Goal: Find specific page/section: Find specific page/section

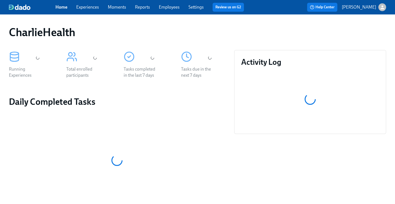
click at [205, 28] on div "CharlieHealth" at bounding box center [198, 32] width 378 height 13
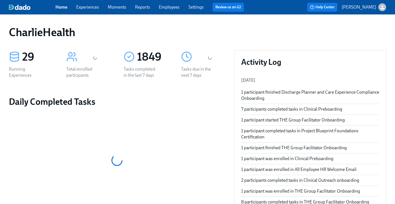
click at [170, 5] on link "Employees" at bounding box center [169, 6] width 21 height 5
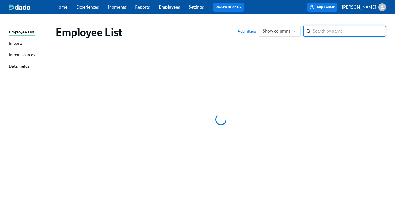
click at [192, 24] on div "Employee List Add filters Show columns ​" at bounding box center [221, 32] width 340 height 22
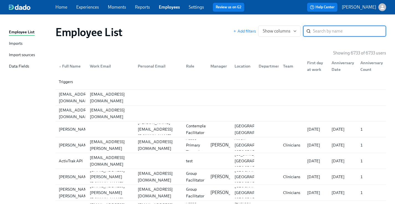
click at [331, 33] on input "search" at bounding box center [349, 31] width 73 height 11
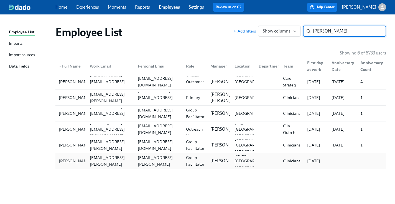
type input "[PERSON_NAME]"
click at [156, 155] on div "[PERSON_NAME] [PERSON_NAME][EMAIL_ADDRESS][PERSON_NAME][DOMAIN_NAME] [PERSON_NA…" at bounding box center [220, 161] width 331 height 16
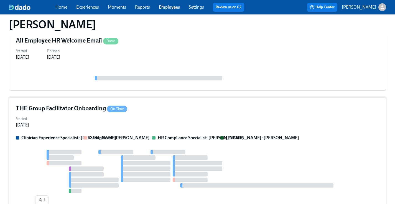
scroll to position [257, 0]
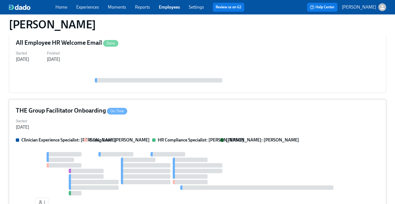
click at [202, 117] on div "Started [DATE]" at bounding box center [198, 123] width 364 height 13
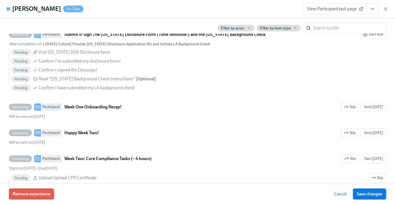
scroll to position [685, 0]
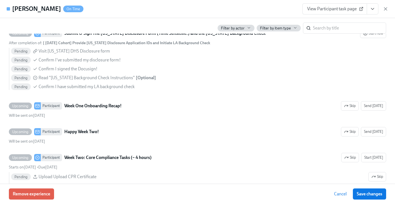
click at [353, 10] on span "View Participant task page" at bounding box center [334, 9] width 55 height 6
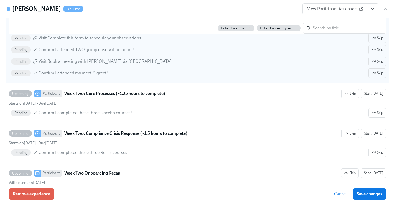
scroll to position [899, 0]
